Goal: Task Accomplishment & Management: Use online tool/utility

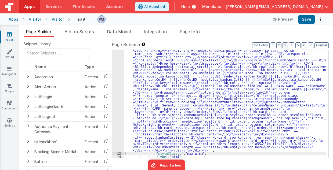
scroll to position [703, 0]
drag, startPoint x: 161, startPoint y: 72, endPoint x: 157, endPoint y: 73, distance: 4.2
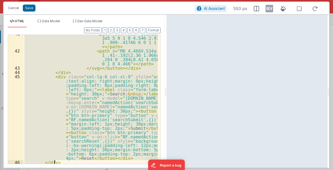
scroll to position [1859, 0]
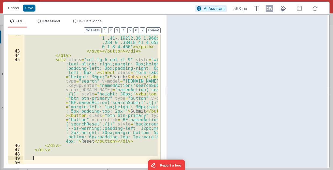
drag, startPoint x: 33, startPoint y: 70, endPoint x: 58, endPoint y: 156, distance: 89.5
click at [58, 156] on div "< path d = "M8 4.466V.534a.25.25 0 0 1 .41-.192l2.36 1.966c.[DATE] .284 0 .384L…" at bounding box center [90, 106] width 134 height 151
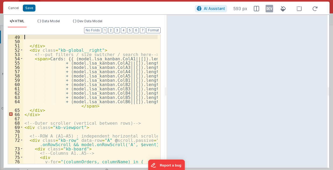
scroll to position [275, 0]
click at [30, 8] on button "Save" at bounding box center [29, 8] width 13 height 7
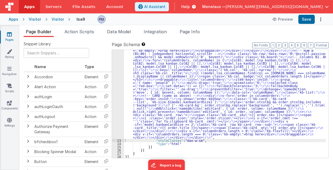
scroll to position [375, 0]
click at [307, 19] on button "Save" at bounding box center [306, 19] width 16 height 9
click at [161, 81] on div ""html" : "<!-- Global sticky header (always visible while rows scroll) --> \r\n…" at bounding box center [225, 58] width 202 height 386
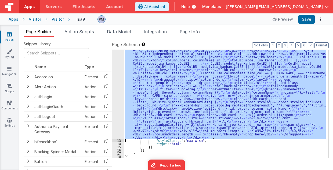
click at [119, 81] on div "12" at bounding box center [118, 2] width 12 height 274
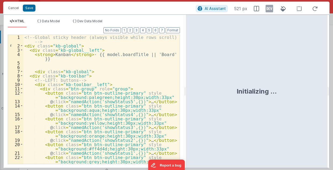
drag, startPoint x: 165, startPoint y: 92, endPoint x: 186, endPoint y: 93, distance: 20.4
click at [186, 93] on html "Cancel Save AI Assistant 521 px HTML Data Model Dev Data Model Format 7 6 5 4 3…" at bounding box center [166, 85] width 333 height 170
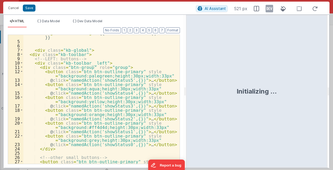
scroll to position [54, 0]
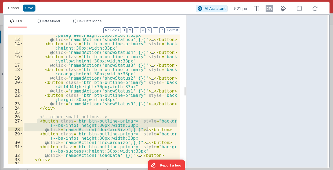
drag, startPoint x: 37, startPoint y: 120, endPoint x: 156, endPoint y: 130, distance: 119.0
click at [156, 130] on div "< button class = "btn btn-outline-primary" style = "background :palegreen;heigh…" at bounding box center [100, 99] width 154 height 143
click at [156, 130] on div "< button class = "btn btn-outline-primary" style = "background :palegreen;heigh…" at bounding box center [100, 99] width 154 height 129
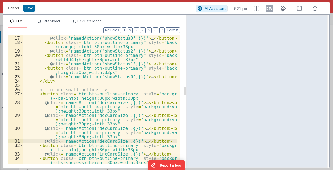
scroll to position [92, 0]
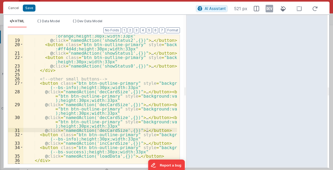
click at [97, 91] on div "< button class = "btn btn-outline-primary" style = "background :orange;height:3…" at bounding box center [100, 100] width 154 height 143
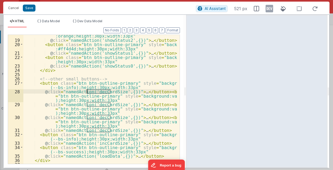
click at [97, 91] on div "< button class = "btn btn-outline-primary" style = "background :orange;height:3…" at bounding box center [100, 100] width 154 height 143
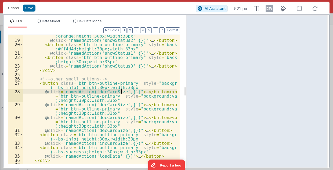
drag, startPoint x: 59, startPoint y: 91, endPoint x: 121, endPoint y: 91, distance: 62.3
click at [121, 91] on div "< button class = "btn btn-outline-primary" style = "background :orange;height:3…" at bounding box center [100, 100] width 154 height 143
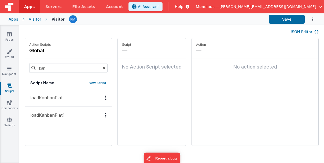
click at [218, 31] on div "JSON Editor" at bounding box center [172, 31] width 294 height 6
click at [10, 52] on icon at bounding box center [9, 51] width 5 height 5
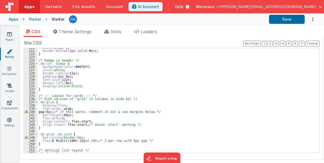
scroll to position [961, 0]
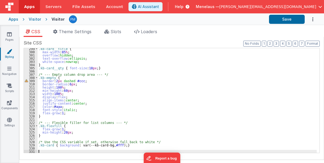
click at [42, 151] on div ".kb-card__title { max-width : 85 % ; overflow : hidden ; text-overflow : ellips…" at bounding box center [178, 103] width 280 height 112
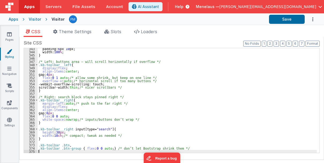
scroll to position [1103, 0]
